Goal: Transaction & Acquisition: Obtain resource

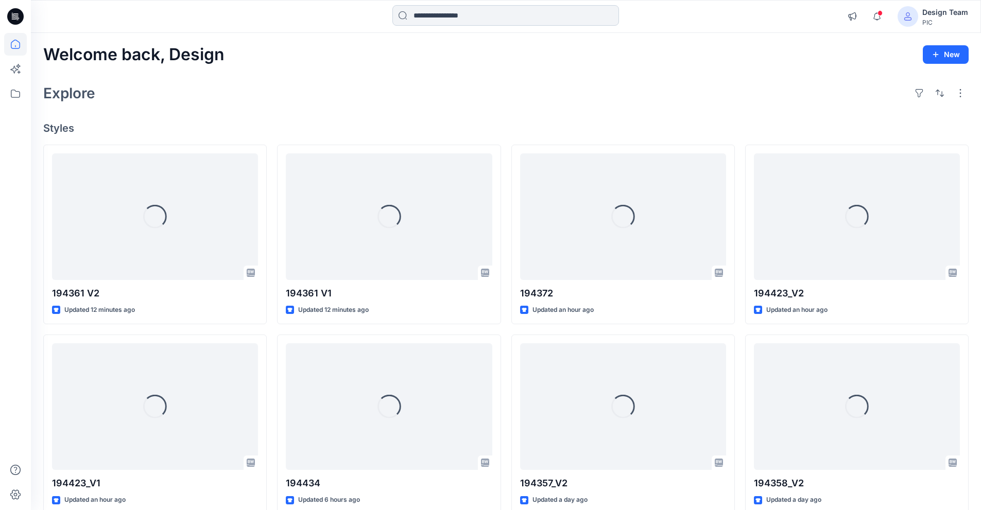
click at [468, 12] on input at bounding box center [505, 15] width 227 height 21
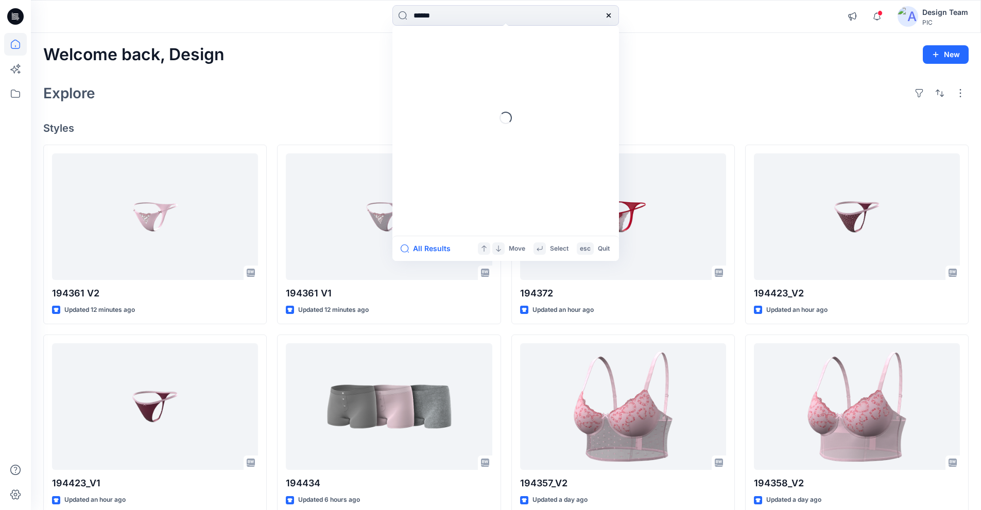
type input "******"
click at [430, 57] on mark "194441" at bounding box center [427, 56] width 28 height 12
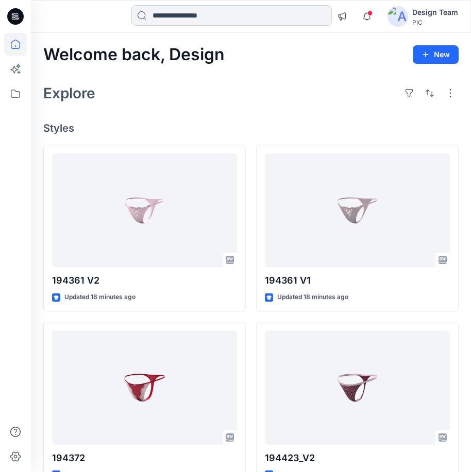
click at [159, 13] on input at bounding box center [231, 15] width 200 height 21
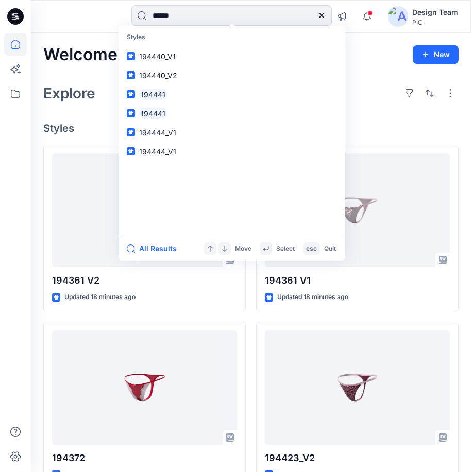
type input "******"
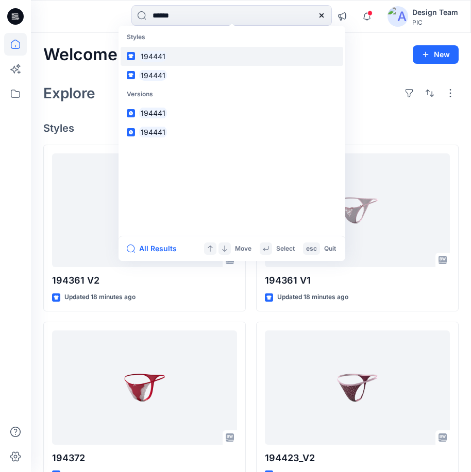
click at [156, 57] on mark "194441" at bounding box center [153, 56] width 28 height 12
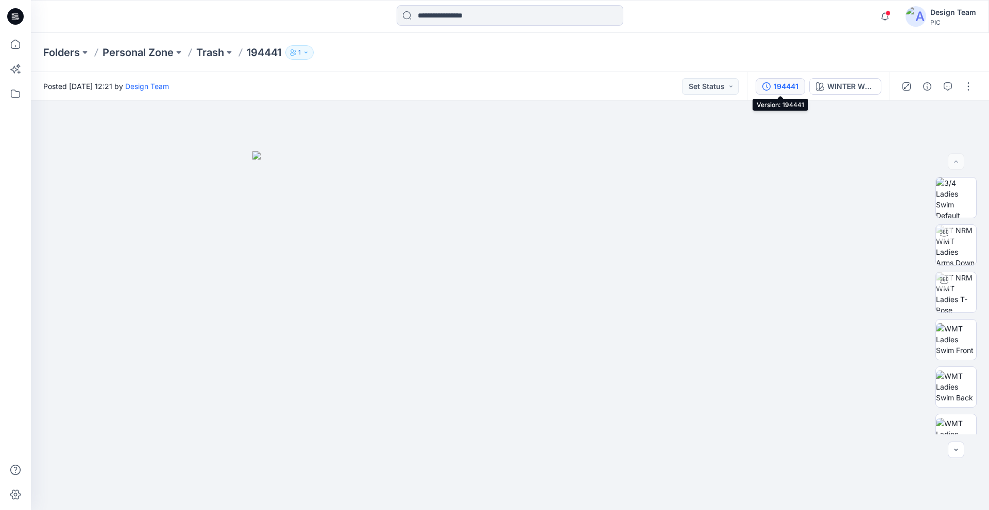
click at [478, 83] on div "194441" at bounding box center [785, 86] width 25 height 11
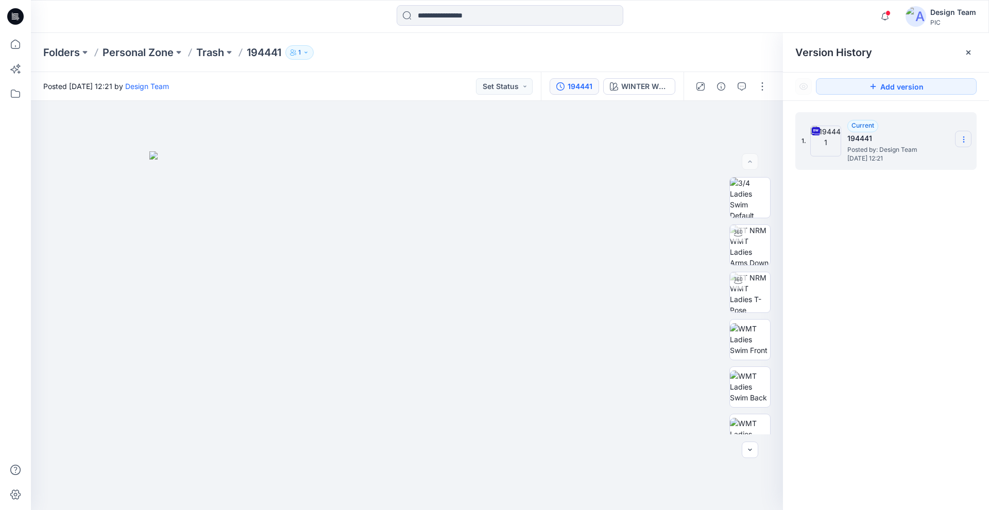
click at [478, 140] on icon at bounding box center [963, 139] width 8 height 8
click at [478, 162] on span "Download Source BW File" at bounding box center [911, 159] width 86 height 12
click at [478, 87] on icon "button" at bounding box center [741, 86] width 8 height 8
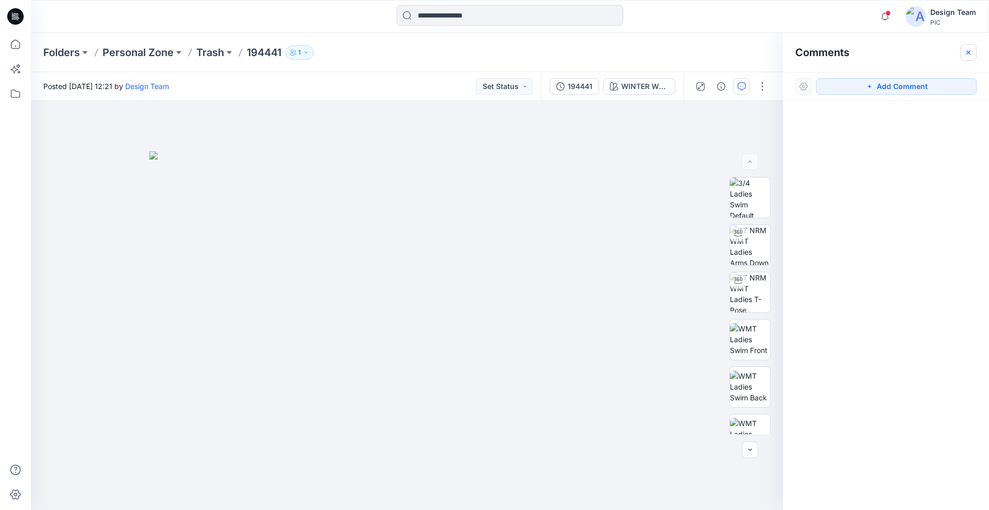
click at [478, 49] on icon "button" at bounding box center [968, 52] width 8 height 8
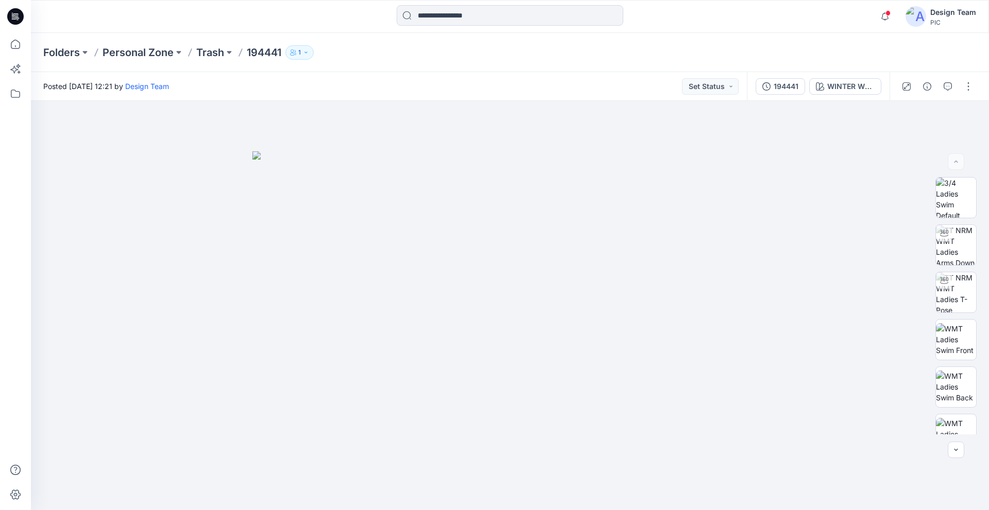
click at [15, 19] on icon at bounding box center [14, 19] width 5 height 1
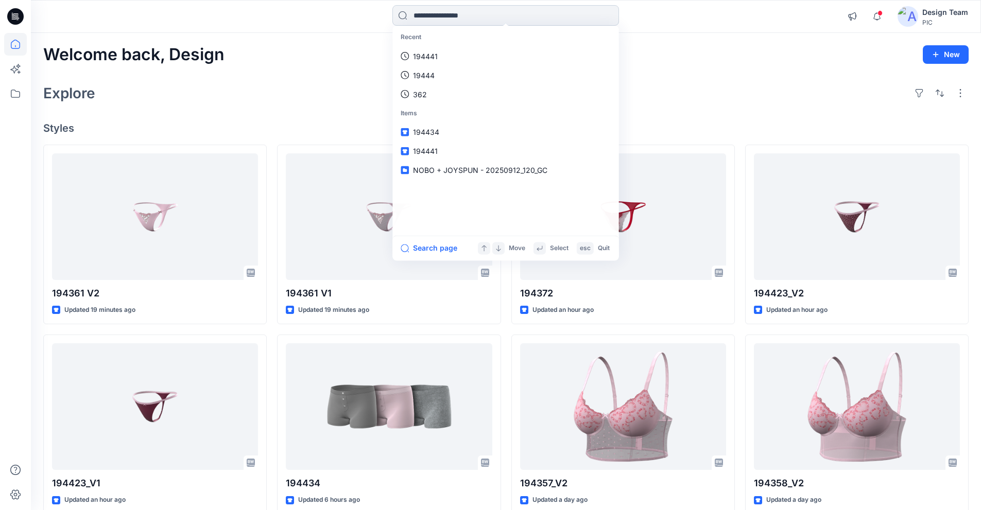
click at [478, 16] on input at bounding box center [505, 15] width 227 height 21
click at [430, 55] on p "194441" at bounding box center [425, 56] width 25 height 11
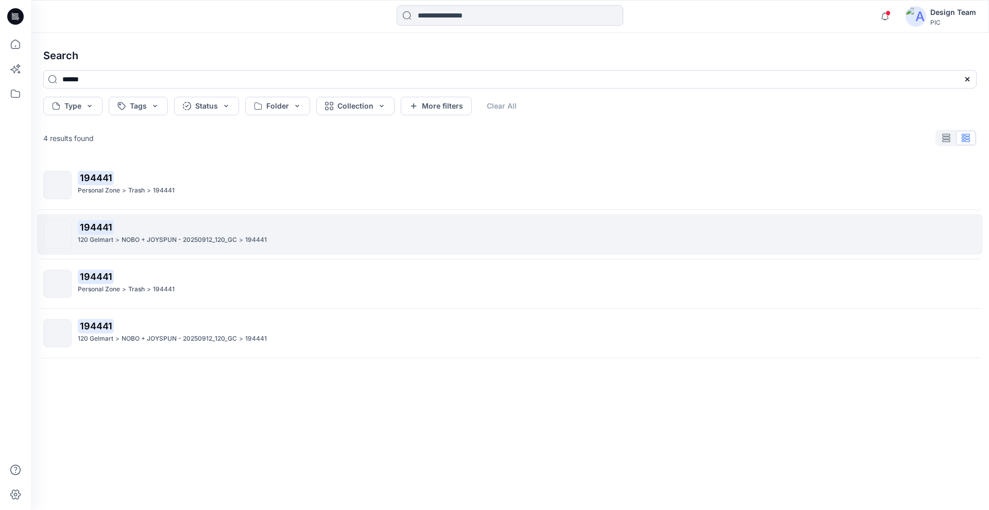
click at [148, 238] on p "NOBO + JOYSPUN - 20250912_120_GC" at bounding box center [179, 240] width 115 height 11
